Goal: Task Accomplishment & Management: Complete application form

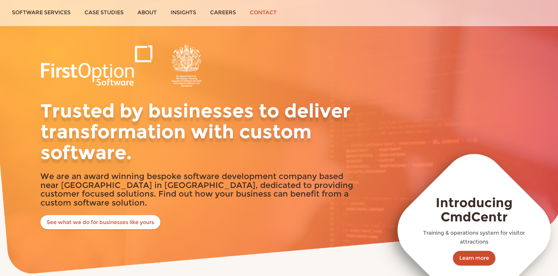
click at [249, 10] on link "Contact" at bounding box center [263, 12] width 41 height 25
click at [259, 11] on link "Contact" at bounding box center [263, 12] width 41 height 25
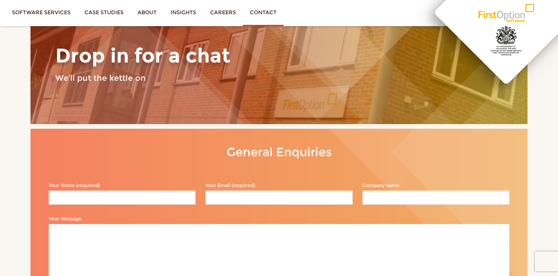
click at [142, 197] on input "Your Name (required)" at bounding box center [122, 198] width 147 height 14
type input "Claude Deliu"
type input "13851@tbowa.org"
type input "The Bishop Of Winchester Academy"
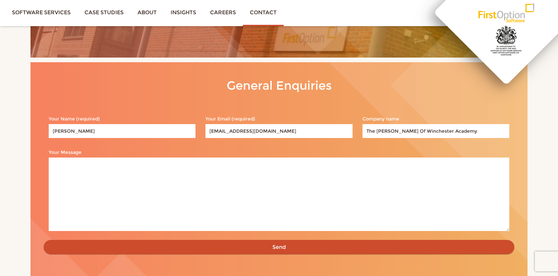
scroll to position [67, 0]
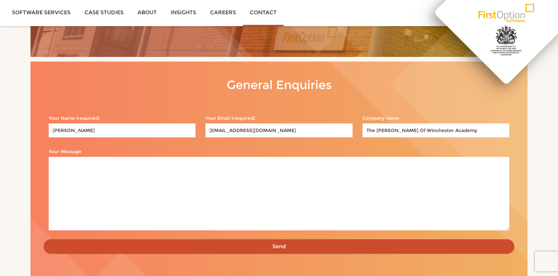
click at [157, 176] on textarea "Your Message" at bounding box center [279, 193] width 461 height 73
paste textarea "Dear [Company Name or Hiring Manager], My name is Claude Deliu, and I am a Year…"
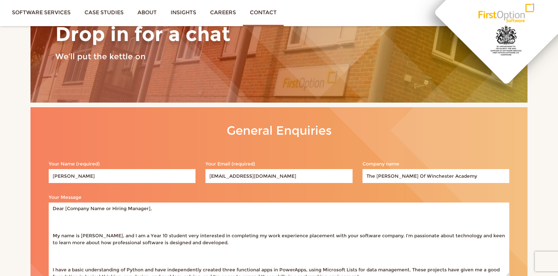
scroll to position [21, 0]
click at [85, 222] on textarea "Dear [Company Name or Hiring Manager], My name is Claude Deliu, and I am a Year…" at bounding box center [279, 239] width 461 height 73
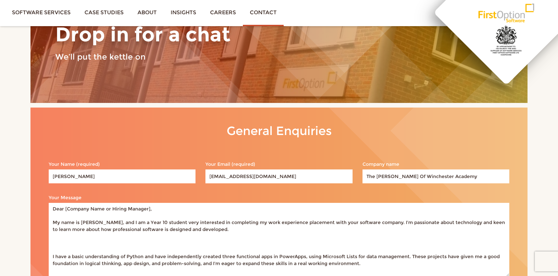
drag, startPoint x: 149, startPoint y: 210, endPoint x: 65, endPoint y: 212, distance: 84.9
click at [65, 212] on textarea "Dear [Company Name or Hiring Manager], My name is Claude Deliu, and I am a Year…" at bounding box center [279, 239] width 461 height 73
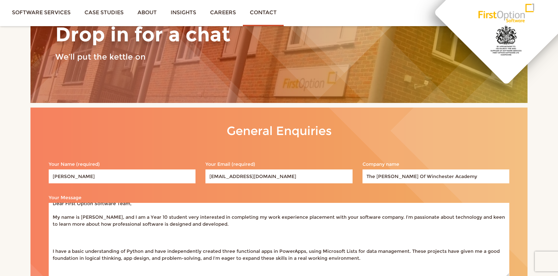
click at [117, 238] on textarea "Dear First Option Software Team, My name is Claude Deliu, and I am a Year 10 st…" at bounding box center [279, 239] width 461 height 73
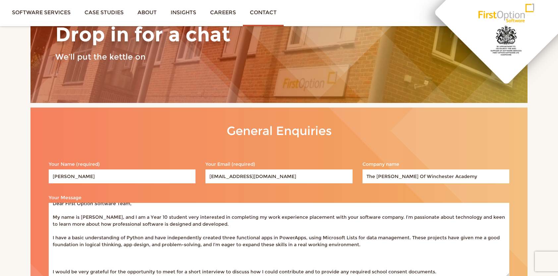
click at [83, 252] on textarea "Dear First Option Software Team, My name is Claude Deliu, and I am a Year 10 st…" at bounding box center [279, 239] width 461 height 73
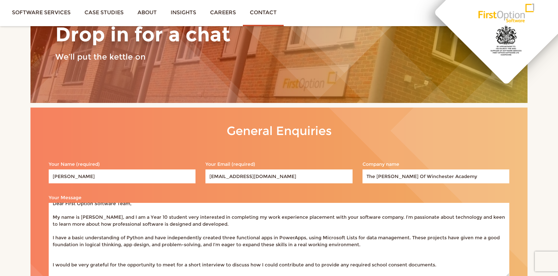
click at [83, 252] on textarea "Dear First Option Software Team, My name is Claude Deliu, and I am a Year 10 st…" at bounding box center [279, 239] width 461 height 73
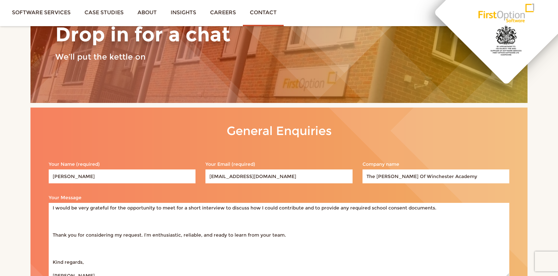
click at [71, 222] on textarea "Dear First Option Software Team, My name is Claude Deliu, and I am a Year 10 st…" at bounding box center [279, 239] width 461 height 73
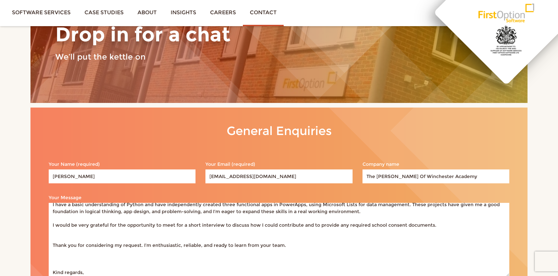
click at [73, 235] on textarea "Dear First Option Software Team, My name is Claude Deliu, and I am a Year 10 st…" at bounding box center [279, 239] width 461 height 73
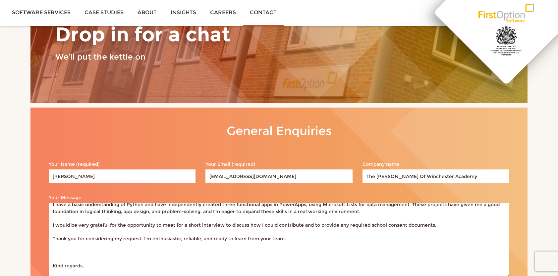
click at [73, 235] on textarea "Dear First Option Software Team, My name is Claude Deliu, and I am a Year 10 st…" at bounding box center [279, 239] width 461 height 73
click at [63, 220] on textarea "Dear First Option Software Team, My name is Claude Deliu, and I am a Year 10 st…" at bounding box center [279, 239] width 461 height 73
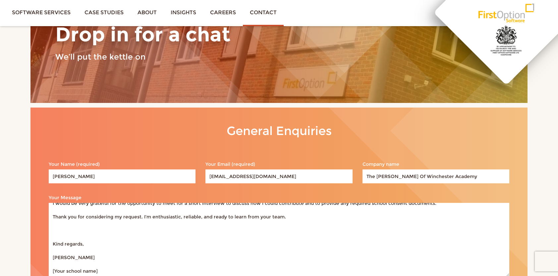
scroll to position [54, 0]
click at [65, 229] on textarea "Dear First Option Software Team, My name is Claude Deliu, and I am a Year 10 st…" at bounding box center [279, 239] width 461 height 73
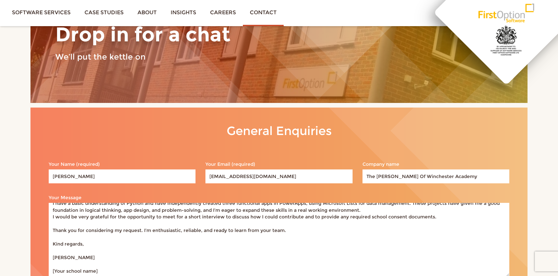
scroll to position [54, 0]
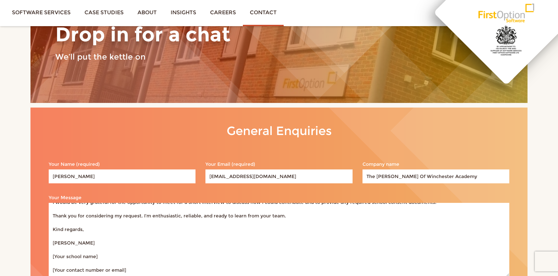
click at [84, 240] on textarea "Dear First Option Software Team, My name is Claude Deliu, and I am a Year 10 st…" at bounding box center [279, 239] width 461 height 73
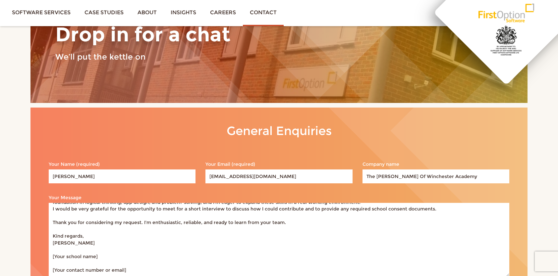
scroll to position [48, 0]
click at [70, 253] on textarea "Dear First Option Software Team, My name is Claude Deliu, and I am a Year 10 st…" at bounding box center [279, 239] width 461 height 73
drag, startPoint x: 100, startPoint y: 256, endPoint x: 54, endPoint y: 255, distance: 46.1
click at [54, 255] on textarea "Dear First Option Software Team, My name is Claude Deliu, and I am a Year 10 st…" at bounding box center [279, 239] width 461 height 73
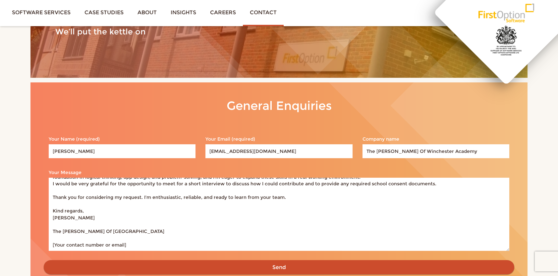
drag, startPoint x: 129, startPoint y: 247, endPoint x: 54, endPoint y: 247, distance: 74.9
click at [54, 247] on textarea "Dear First Option Software Team, My name is Claude Deliu, and I am a Year 10 st…" at bounding box center [279, 214] width 461 height 73
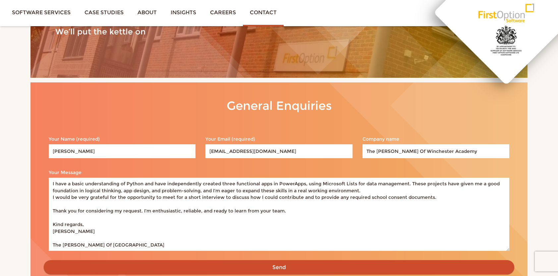
scroll to position [41, 0]
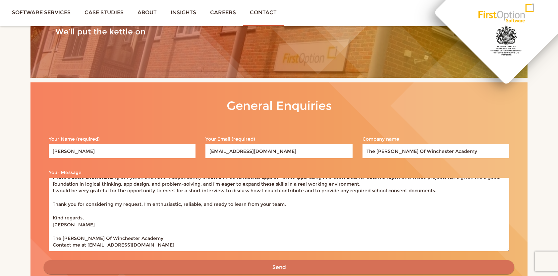
type textarea "Dear First Option Software Team, My name is Claude Deliu, and I am a Year 10 st…"
click at [171, 266] on input "Send" at bounding box center [279, 267] width 471 height 15
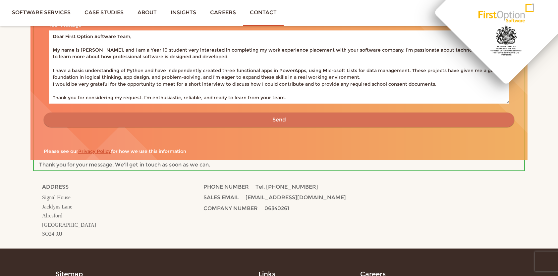
scroll to position [200, 0]
